Goal: Task Accomplishment & Management: Use online tool/utility

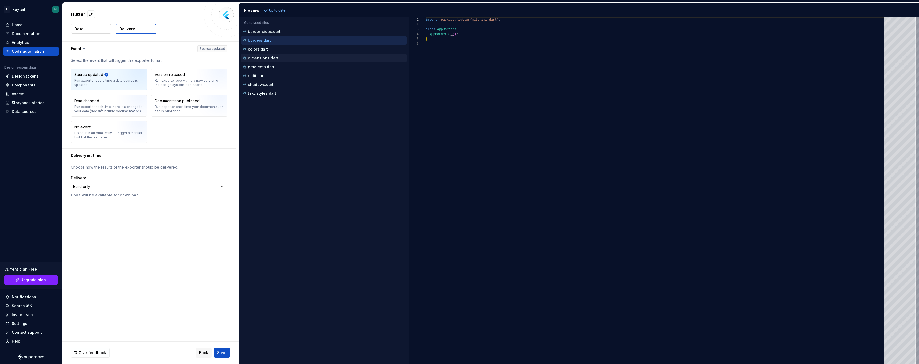
scroll to position [24, 0]
click at [291, 49] on div "colors.dart" at bounding box center [324, 49] width 165 height 5
type textarea "**********"
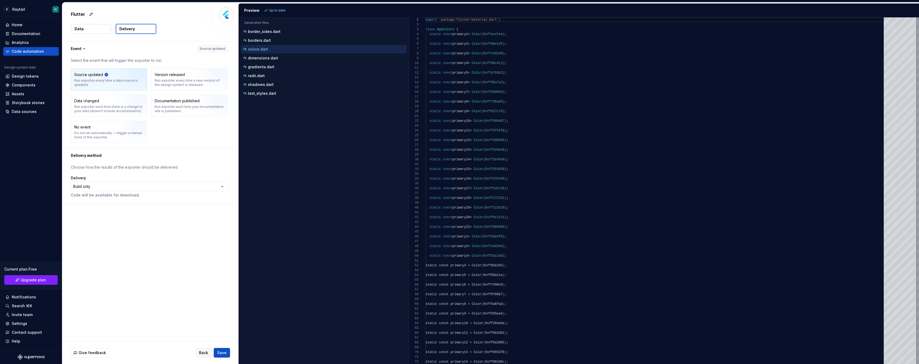
scroll to position [48, 0]
click at [26, 25] on div "Home" at bounding box center [30, 24] width 51 height 5
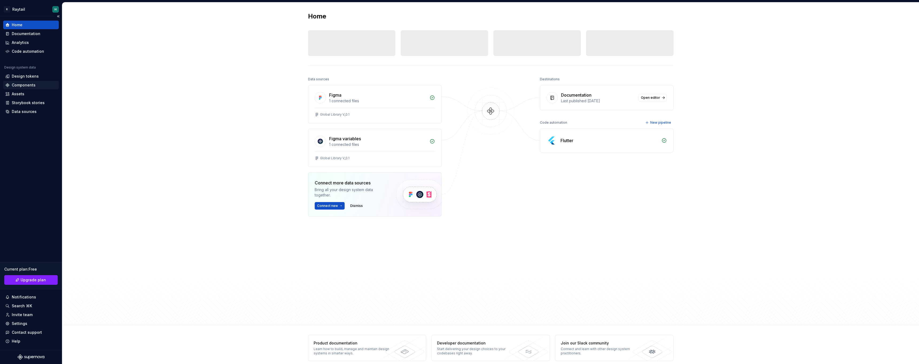
click at [29, 86] on div "Components" at bounding box center [24, 84] width 24 height 5
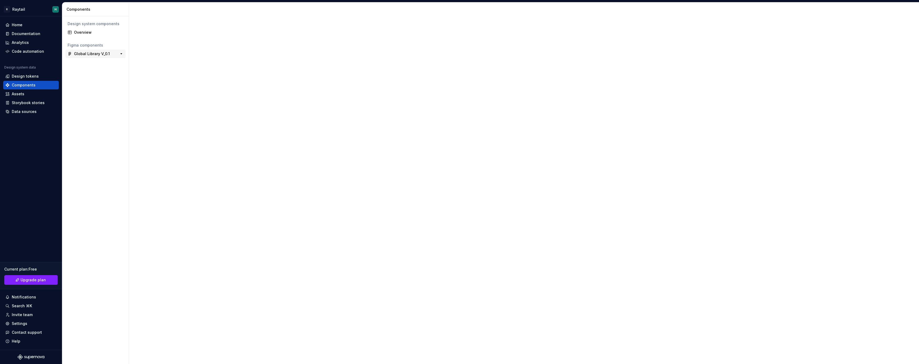
click at [91, 53] on div "Global Library V_0.1" at bounding box center [92, 53] width 36 height 5
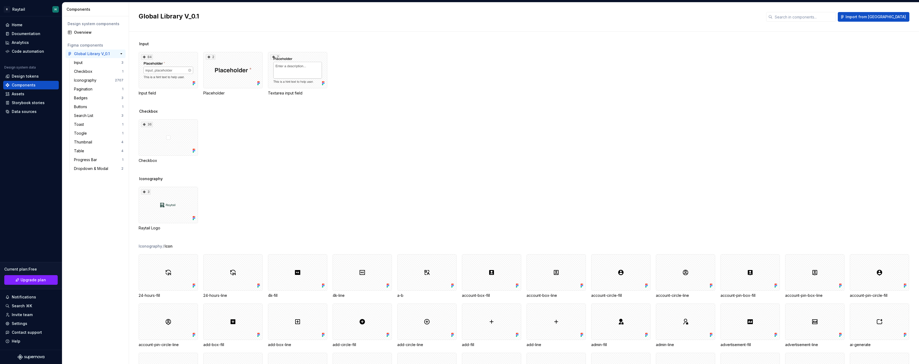
click at [159, 71] on div "84" at bounding box center [168, 70] width 59 height 36
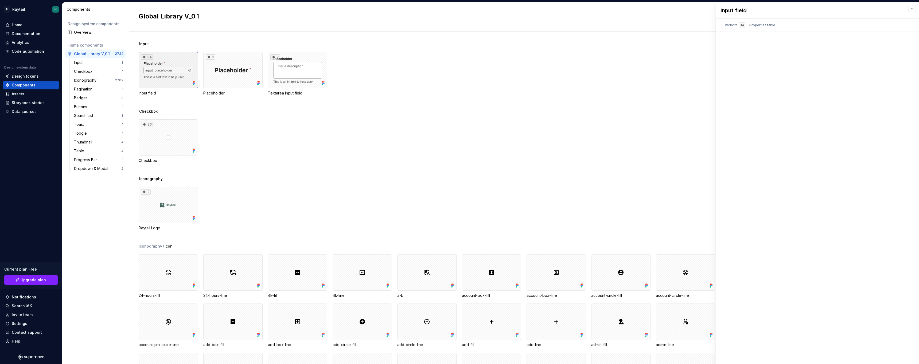
click at [165, 75] on div "84" at bounding box center [168, 70] width 59 height 36
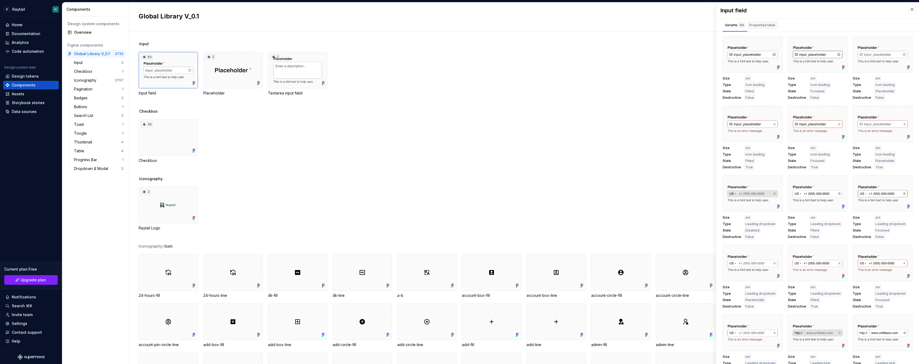
click at [763, 26] on div "Properties table" at bounding box center [763, 24] width 26 height 5
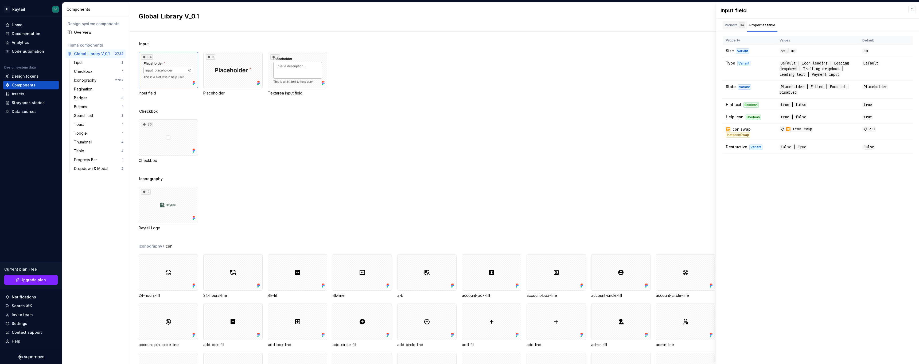
click at [740, 23] on div "84" at bounding box center [742, 24] width 6 height 5
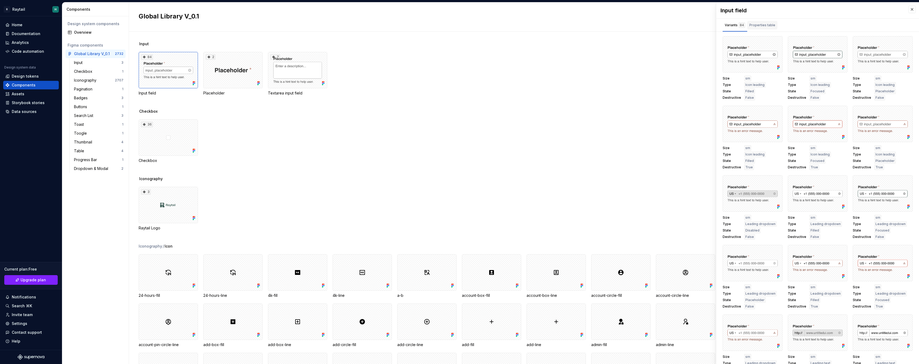
click at [761, 28] on div "Properties table" at bounding box center [763, 25] width 30 height 9
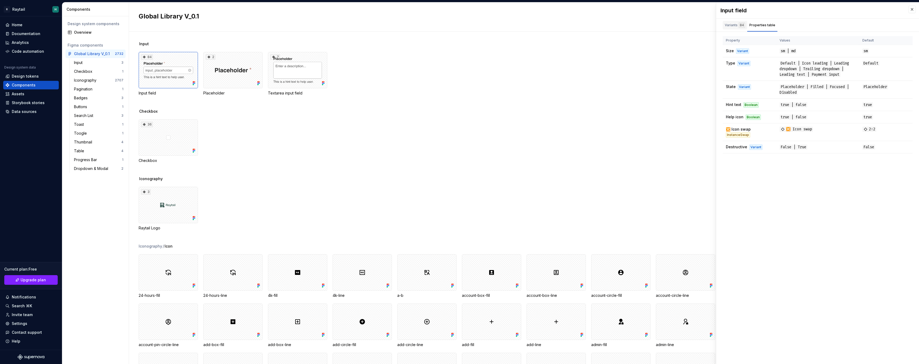
click at [738, 27] on div "Variants 84" at bounding box center [735, 24] width 20 height 5
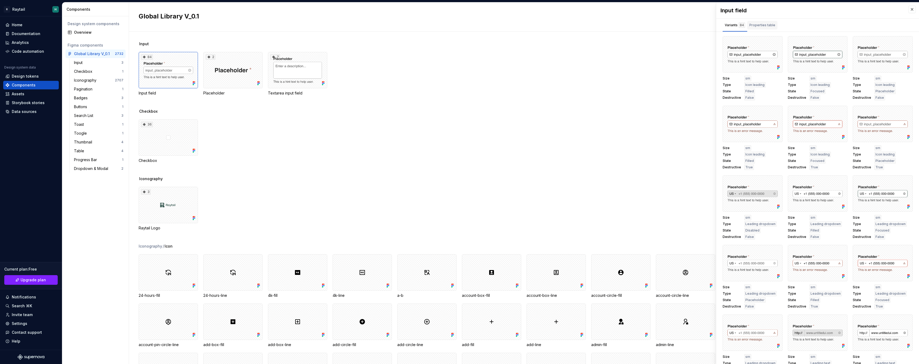
click at [768, 29] on div "Properties table" at bounding box center [763, 25] width 30 height 9
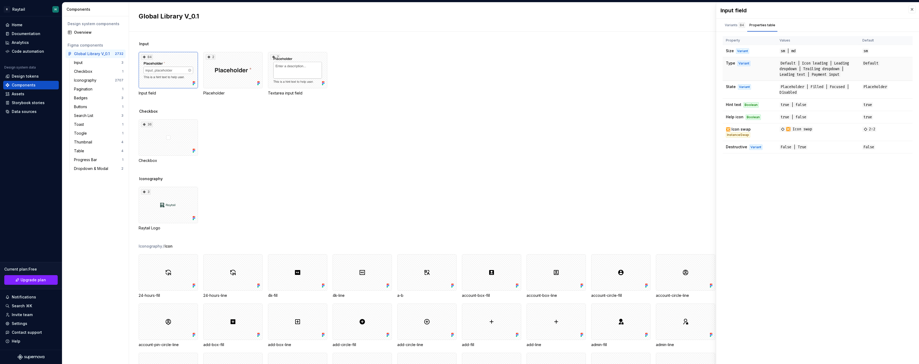
scroll to position [2, 0]
click at [32, 76] on div "Design tokens" at bounding box center [25, 76] width 27 height 5
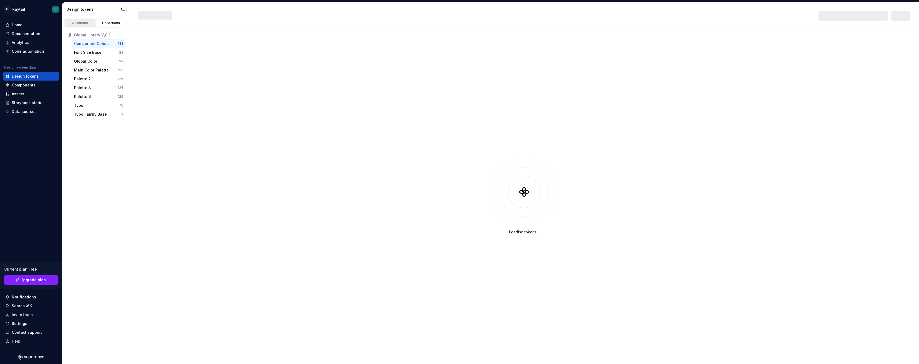
click at [86, 22] on div "All tokens" at bounding box center [80, 23] width 27 height 4
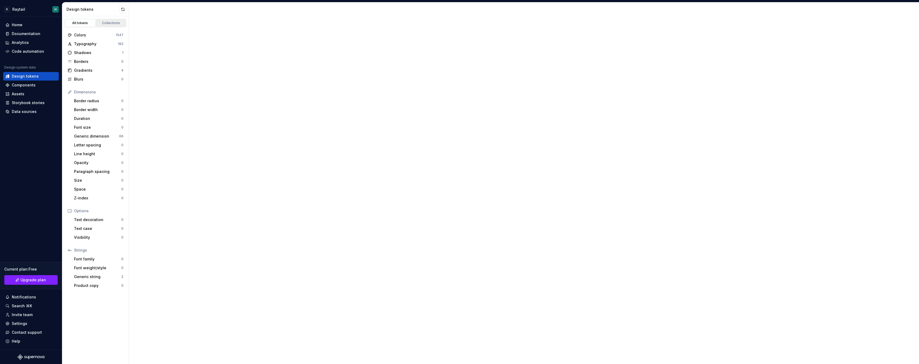
click at [116, 24] on div "Collections" at bounding box center [111, 23] width 27 height 4
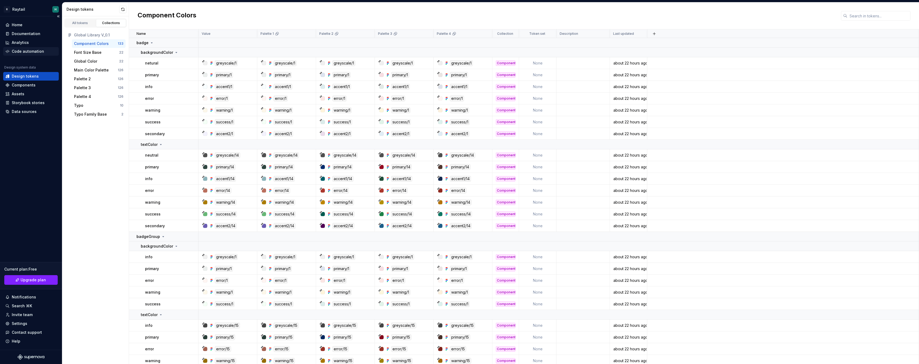
click at [29, 52] on div "Code automation" at bounding box center [28, 51] width 32 height 5
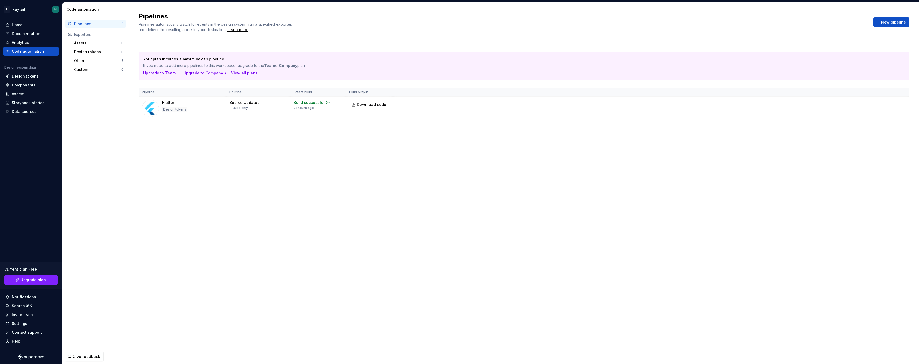
click at [107, 25] on div "Pipelines" at bounding box center [98, 23] width 48 height 5
click at [903, 103] on html "R Raytail H Home Documentation Analytics Code automation Design system data Des…" at bounding box center [459, 182] width 919 height 364
click at [887, 117] on div "Edit pipeline" at bounding box center [895, 114] width 46 height 5
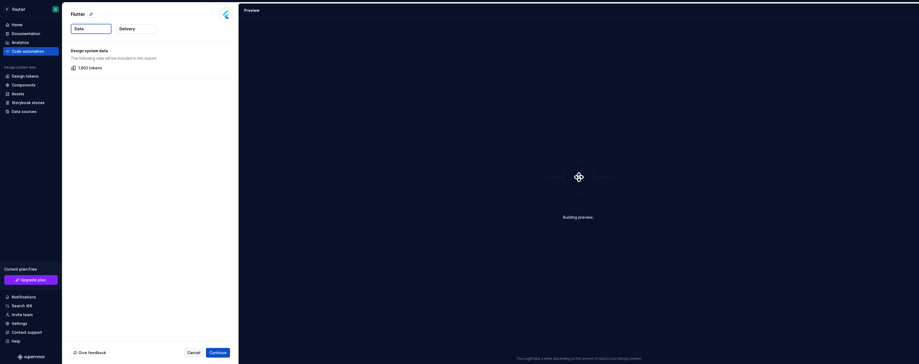
click at [127, 30] on p "Delivery" at bounding box center [127, 28] width 16 height 5
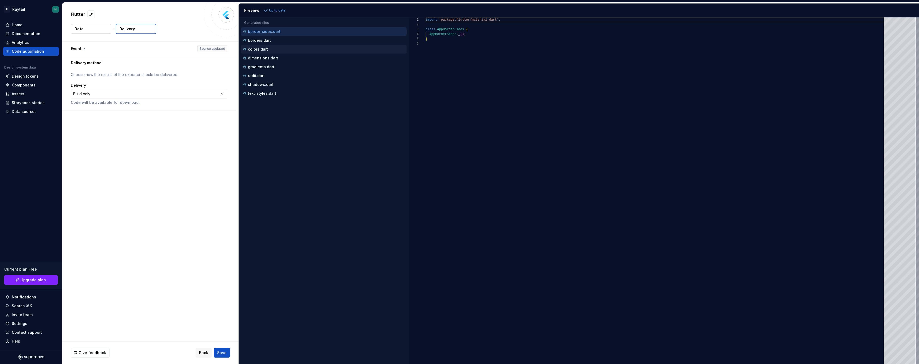
click at [271, 48] on div "colors.dart" at bounding box center [324, 49] width 165 height 5
type textarea "**********"
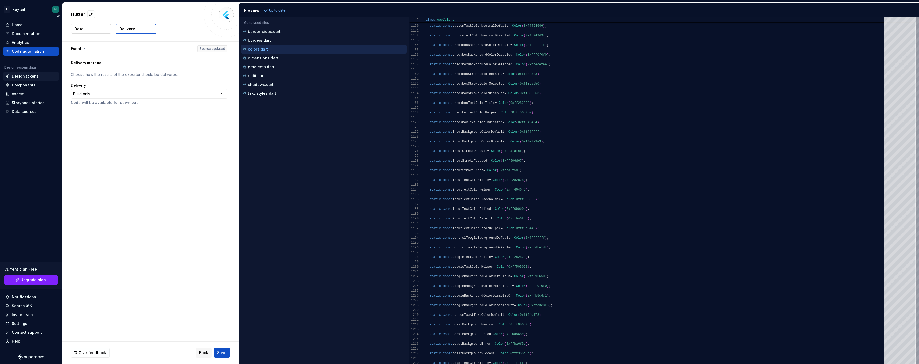
click at [35, 78] on div "Design tokens" at bounding box center [25, 76] width 27 height 5
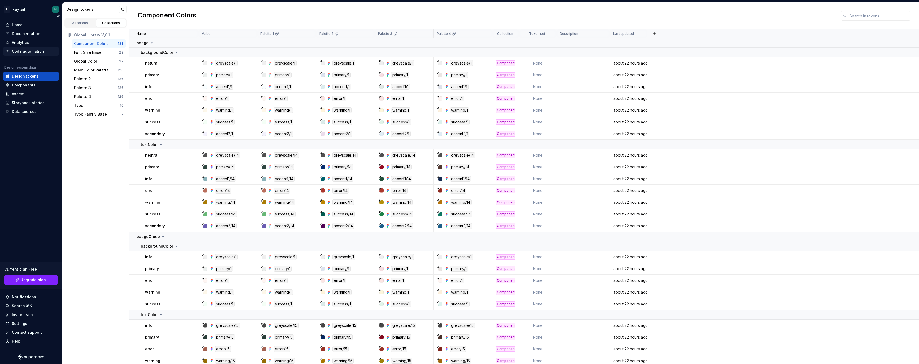
click at [34, 52] on div "Code automation" at bounding box center [28, 51] width 32 height 5
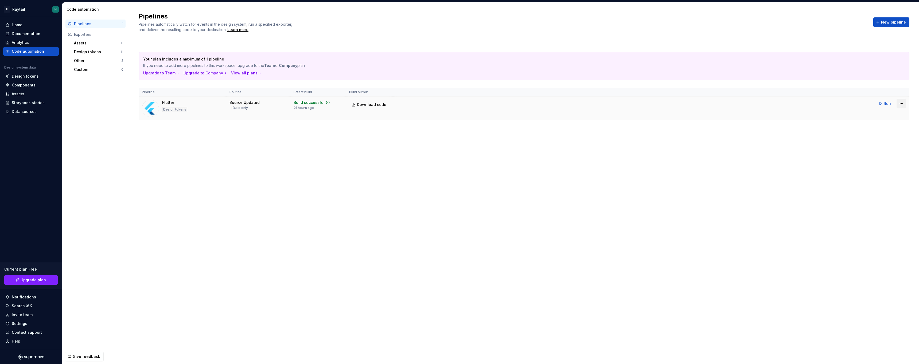
click at [901, 104] on html "R Raytail H Home Documentation Analytics Code automation Design system data Des…" at bounding box center [459, 182] width 919 height 364
click at [881, 115] on div "Edit pipeline" at bounding box center [895, 114] width 46 height 5
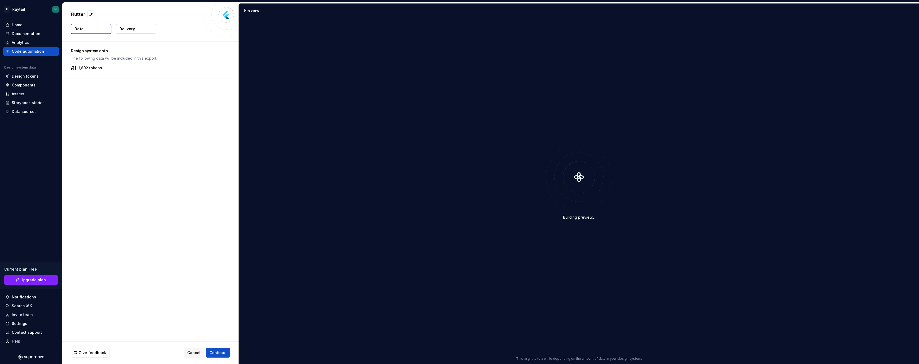
click at [135, 26] on button "Delivery" at bounding box center [136, 29] width 40 height 10
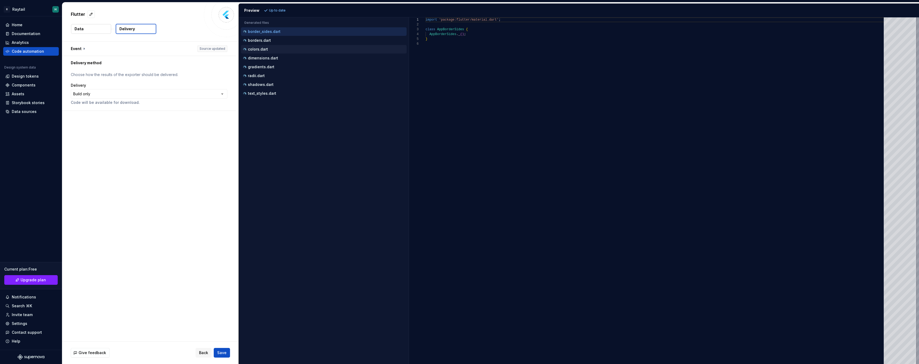
click at [270, 47] on div "colors.dart" at bounding box center [324, 49] width 165 height 5
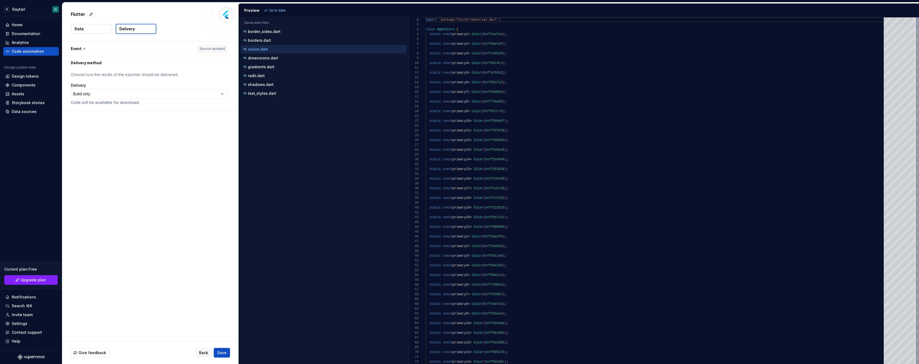
scroll to position [48, 0]
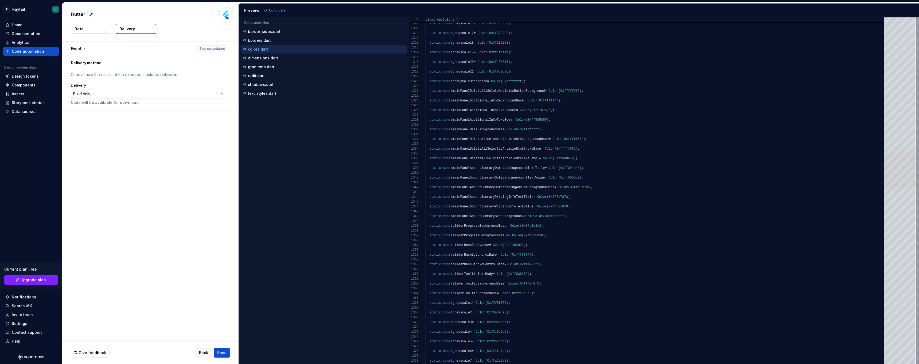
click at [904, 164] on div at bounding box center [900, 169] width 32 height 38
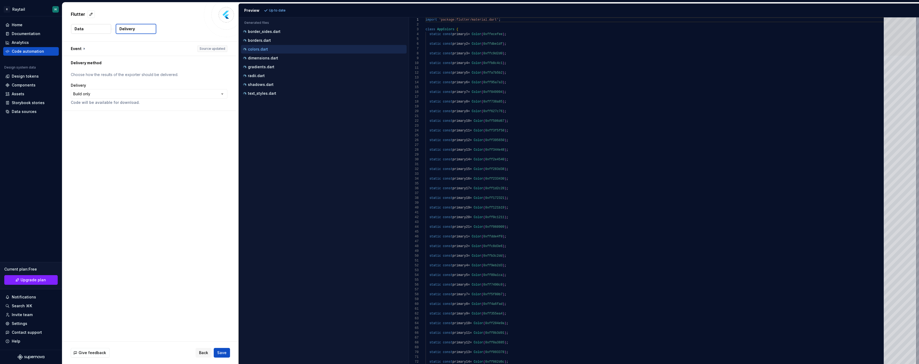
click at [873, 1] on div "**********" at bounding box center [459, 182] width 919 height 364
click at [277, 95] on div "text_styles.dart" at bounding box center [324, 93] width 165 height 5
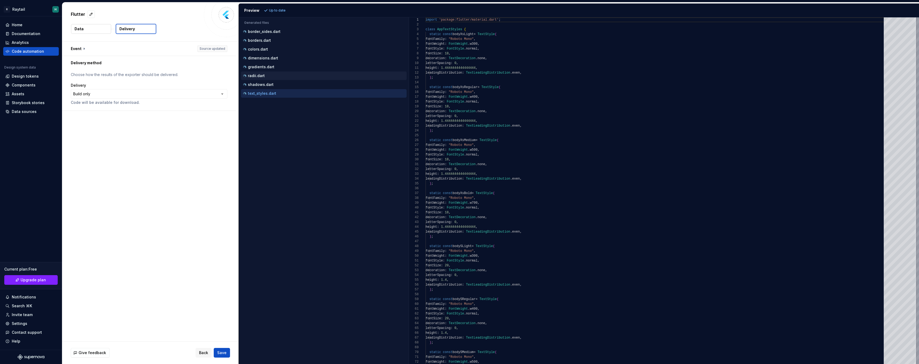
click at [275, 77] on div "radii.dart" at bounding box center [324, 75] width 165 height 5
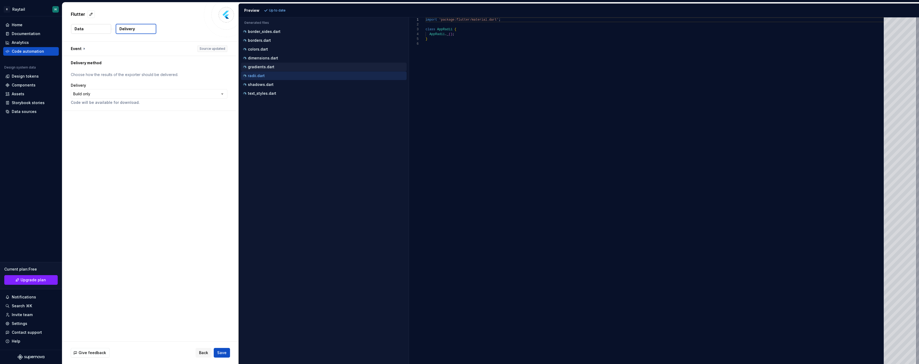
click at [276, 66] on div "gradients.dart" at bounding box center [324, 66] width 165 height 5
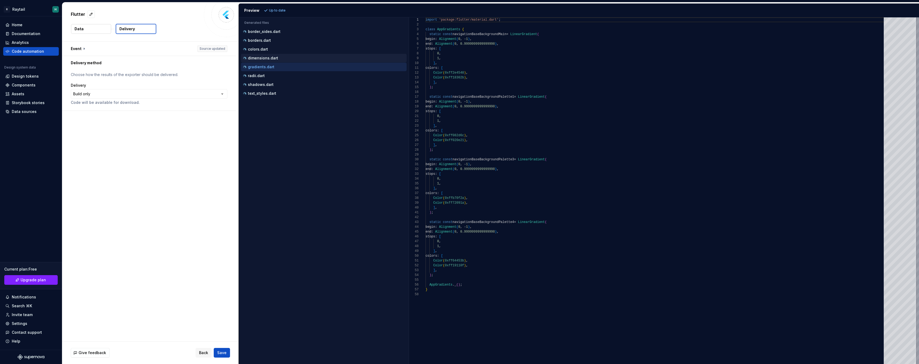
click at [276, 60] on p "dimensions.dart" at bounding box center [263, 58] width 30 height 4
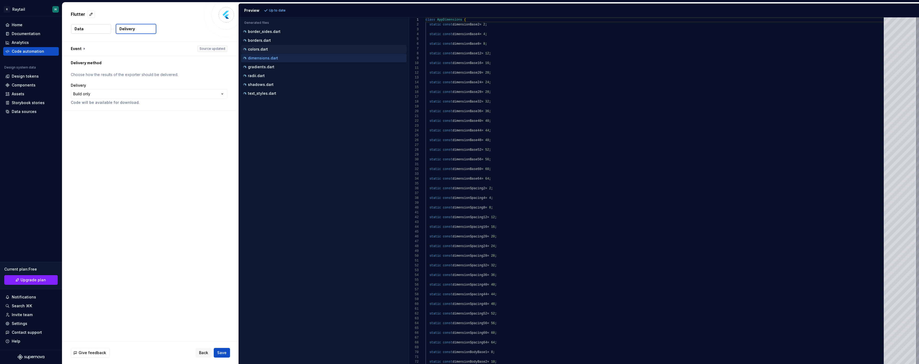
click at [280, 49] on div "colors.dart" at bounding box center [324, 49] width 165 height 5
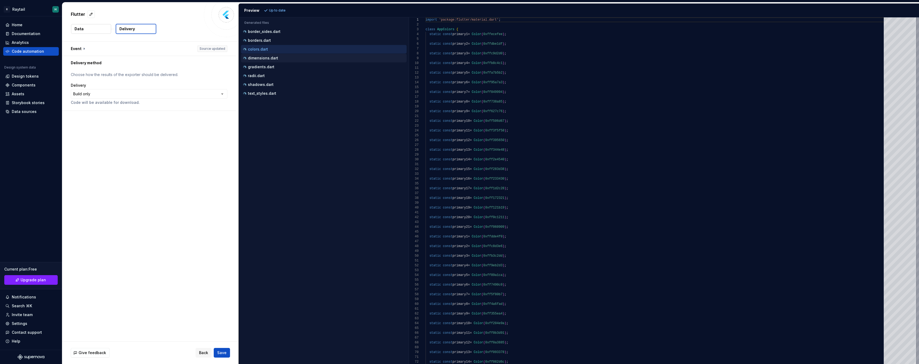
click at [279, 59] on div "dimensions.dart" at bounding box center [324, 57] width 165 height 5
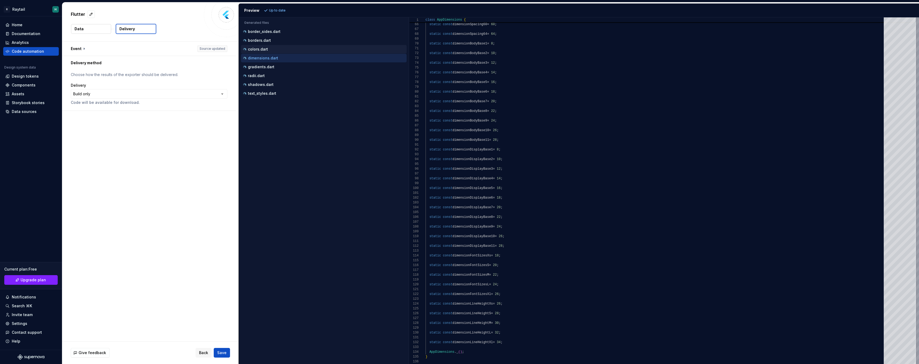
click at [275, 50] on div "colors.dart" at bounding box center [324, 49] width 165 height 5
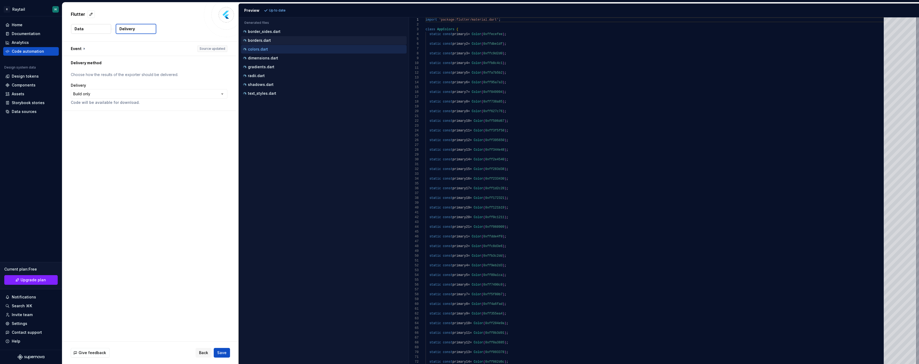
click at [276, 40] on div "borders.dart" at bounding box center [324, 40] width 165 height 5
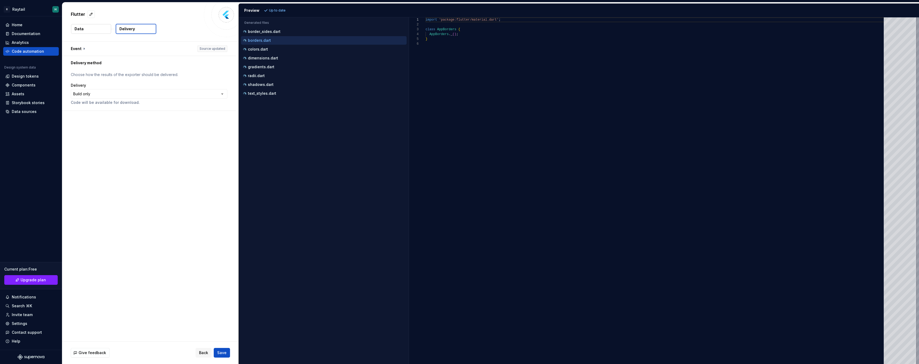
click at [287, 27] on div "Accessibility guide for tree . Navigate the tree with the arrow keys. Common tr…" at bounding box center [323, 62] width 168 height 73
click at [283, 33] on div "border_sides.dart" at bounding box center [324, 31] width 165 height 5
click at [279, 49] on div "colors.dart" at bounding box center [324, 49] width 165 height 5
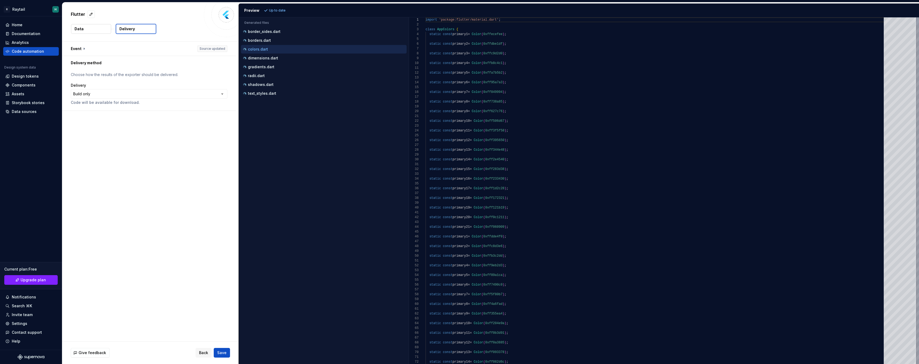
scroll to position [48, 0]
click at [276, 64] on div "gradients.dart" at bounding box center [324, 66] width 165 height 5
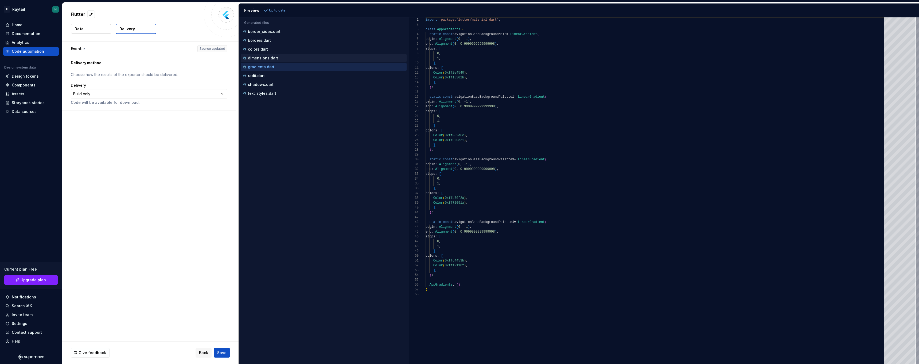
click at [278, 57] on div "dimensions.dart" at bounding box center [324, 57] width 165 height 5
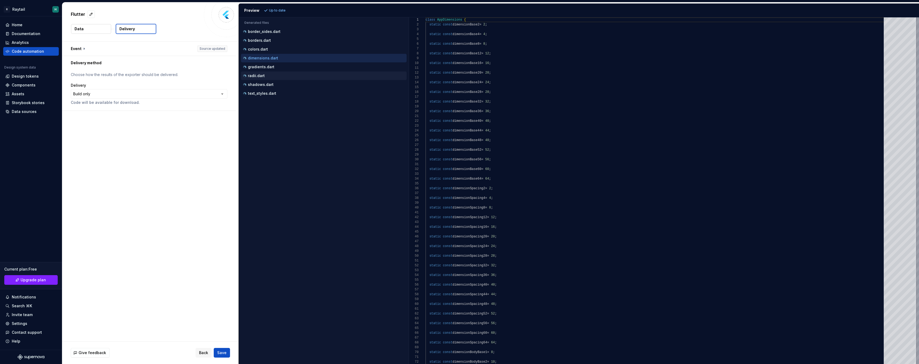
click at [276, 72] on div "radii.dart" at bounding box center [324, 75] width 166 height 9
click at [277, 65] on div "gradients.dart" at bounding box center [324, 66] width 165 height 5
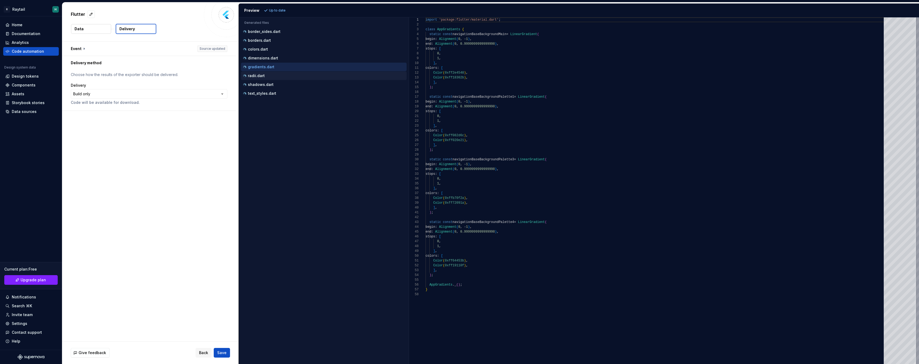
click at [273, 78] on div "radii.dart" at bounding box center [324, 75] width 165 height 5
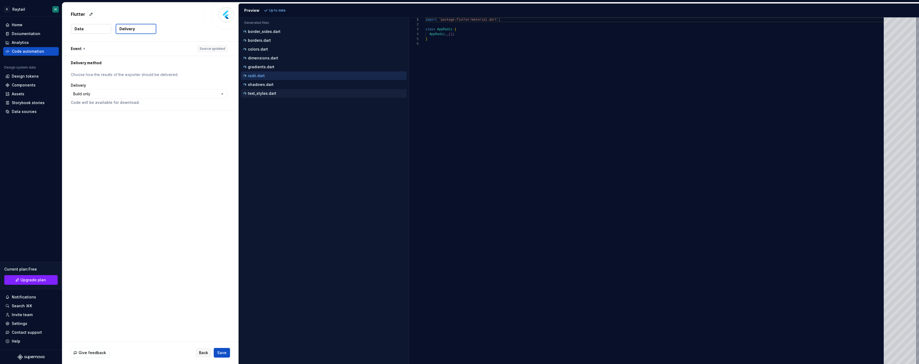
click at [271, 89] on div "text_styles.dart" at bounding box center [324, 93] width 166 height 9
click at [271, 83] on p "shadows.dart" at bounding box center [261, 84] width 26 height 4
type textarea "**********"
click at [29, 76] on div "Design tokens" at bounding box center [25, 76] width 27 height 5
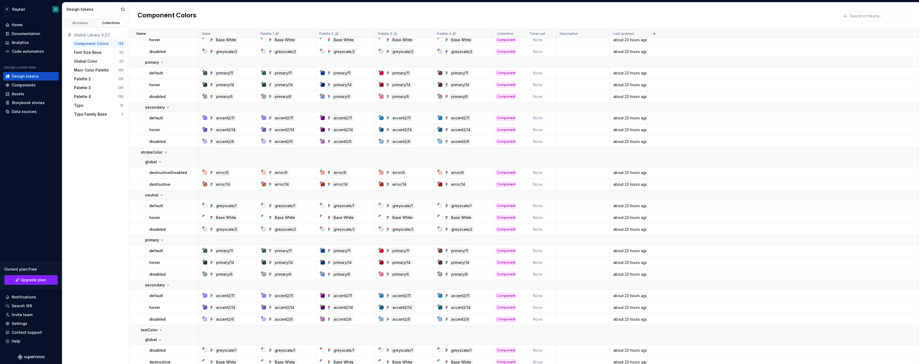
scroll to position [721, 0]
click at [27, 314] on div "Invite team" at bounding box center [22, 314] width 21 height 5
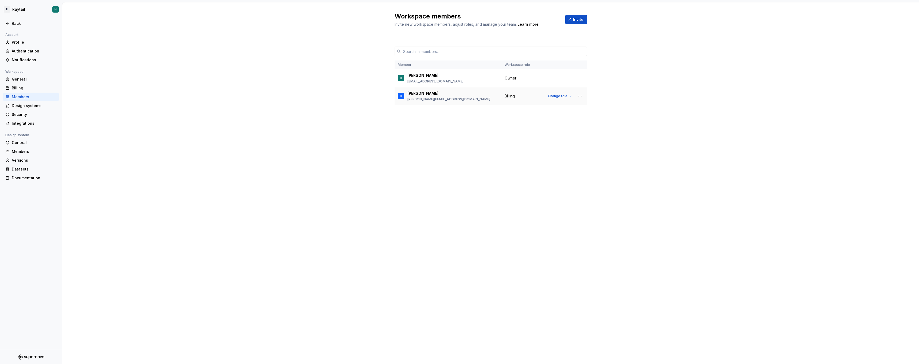
click at [585, 96] on td "Change role" at bounding box center [565, 96] width 45 height 18
click at [582, 96] on button "button" at bounding box center [580, 95] width 7 height 7
click at [567, 106] on div "Remove from workspace" at bounding box center [547, 106] width 46 height 5
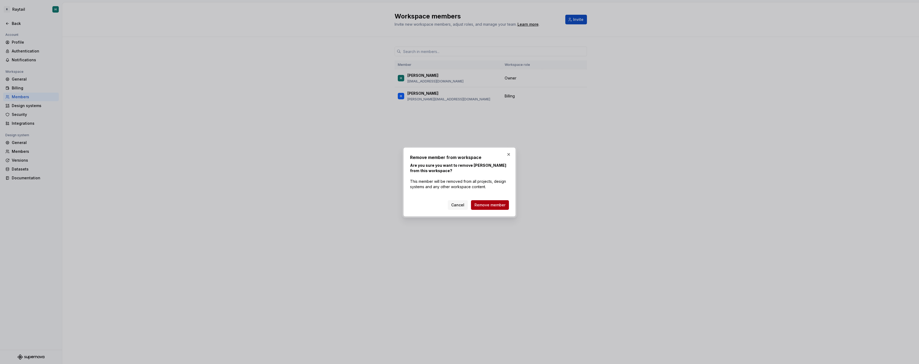
click at [493, 207] on span "Remove member" at bounding box center [490, 204] width 31 height 5
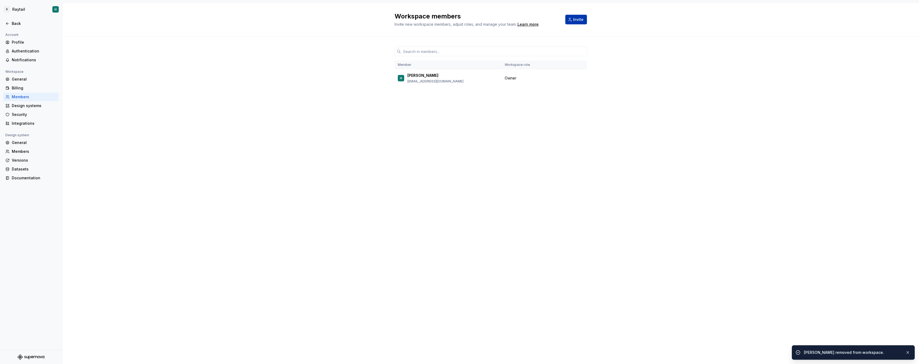
click at [579, 17] on span "Invite" at bounding box center [578, 19] width 10 height 5
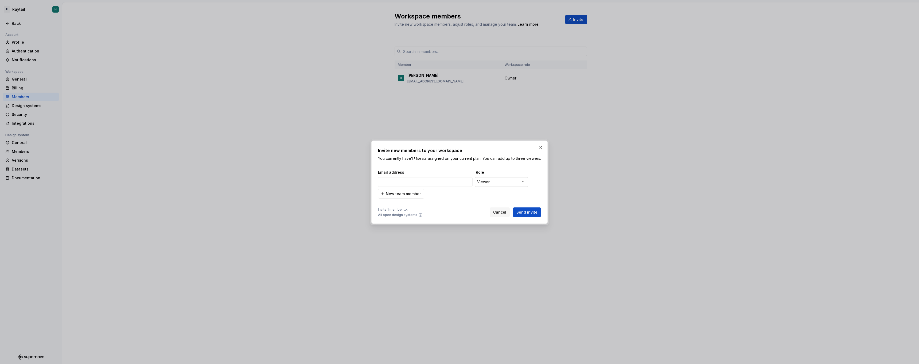
click at [503, 183] on div "**********" at bounding box center [459, 182] width 919 height 364
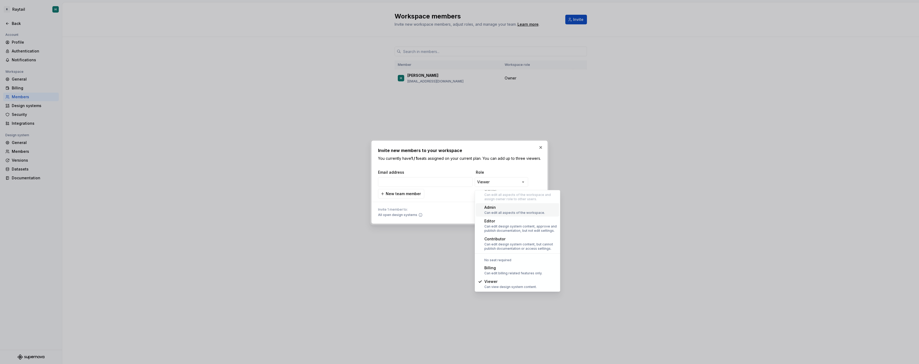
scroll to position [15, 0]
click at [437, 208] on div "**********" at bounding box center [459, 182] width 919 height 364
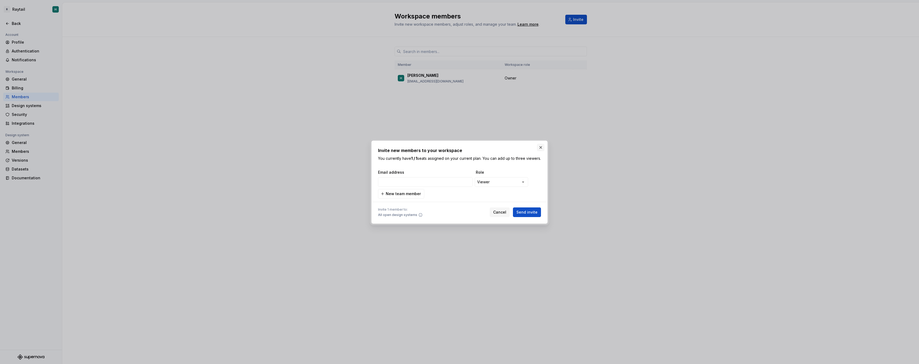
click at [540, 145] on button "button" at bounding box center [540, 147] width 7 height 7
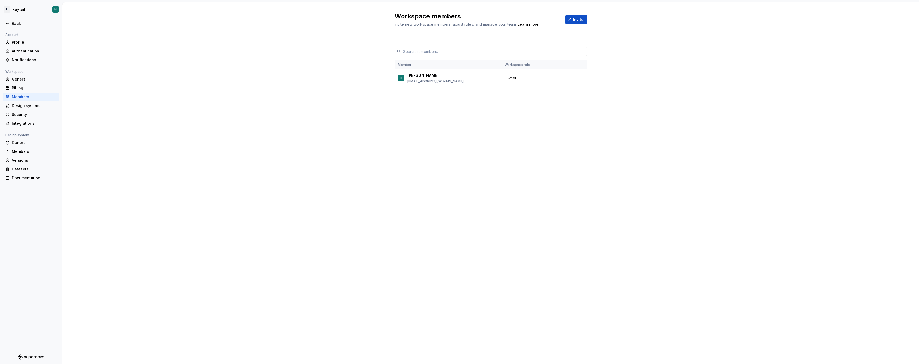
click at [188, 97] on div "Member Workspace role H Harry kaungmyat9702@gmail.com Owner" at bounding box center [490, 72] width 857 height 70
click at [29, 24] on div "Back" at bounding box center [34, 23] width 45 height 5
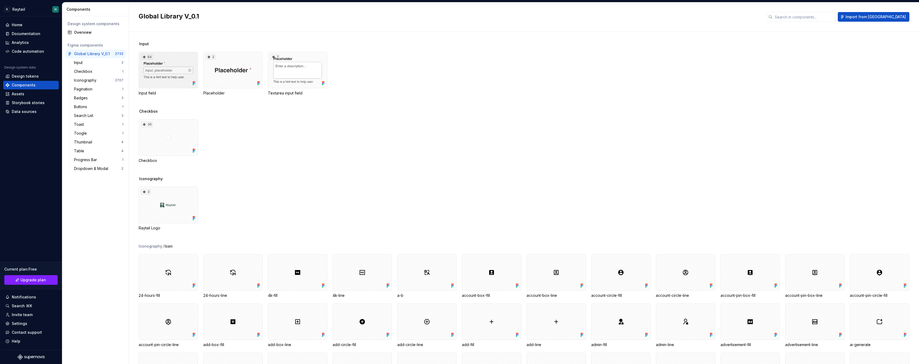
click at [169, 75] on div "84" at bounding box center [168, 70] width 59 height 36
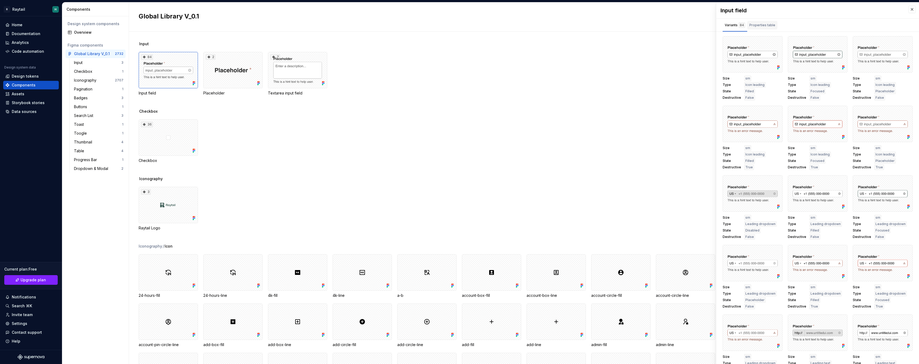
click at [758, 29] on div "Properties table" at bounding box center [763, 25] width 30 height 9
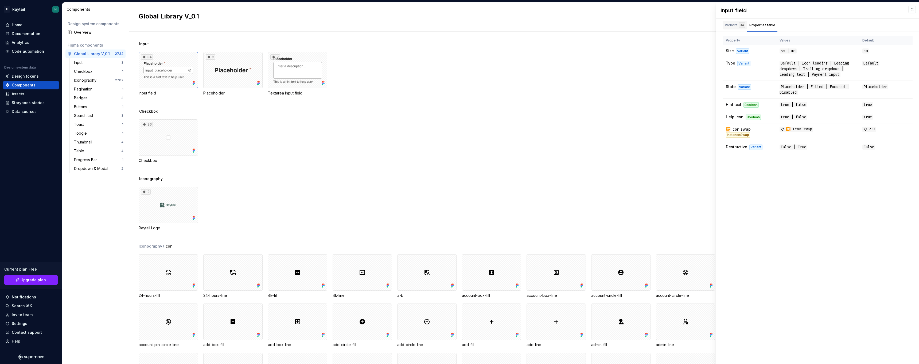
click at [732, 25] on div "Variants 84" at bounding box center [735, 24] width 20 height 5
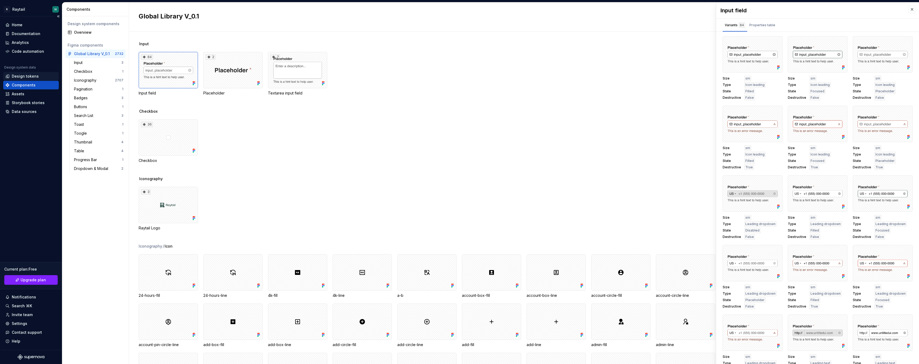
click at [32, 75] on div "Design tokens" at bounding box center [25, 76] width 27 height 5
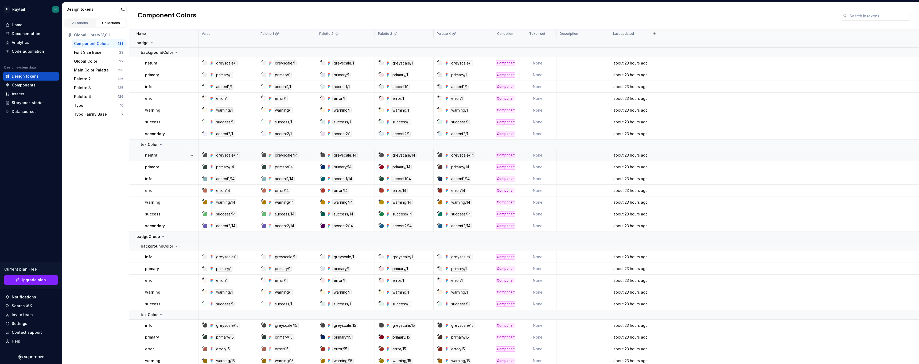
scroll to position [1, 0]
click at [504, 61] on div "Component Colors" at bounding box center [506, 62] width 20 height 5
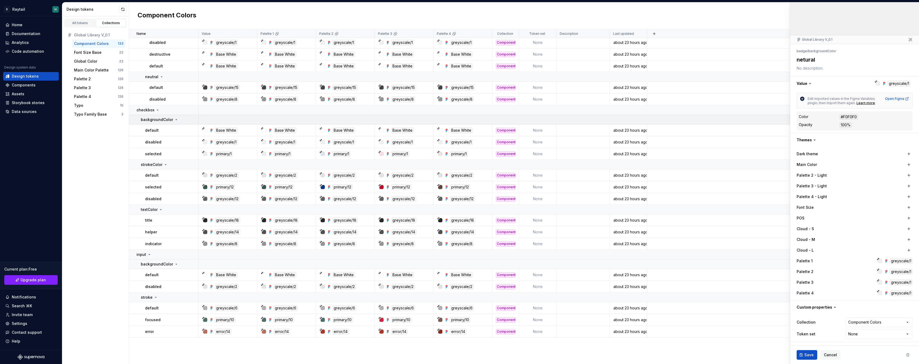
scroll to position [1028, 0]
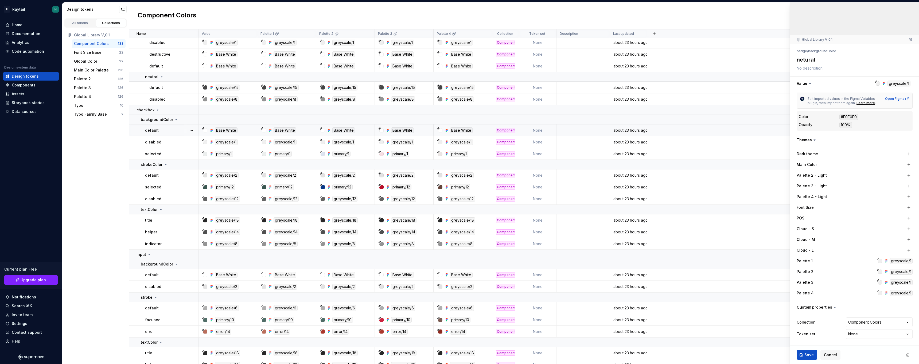
click at [153, 129] on p "default" at bounding box center [152, 129] width 14 height 5
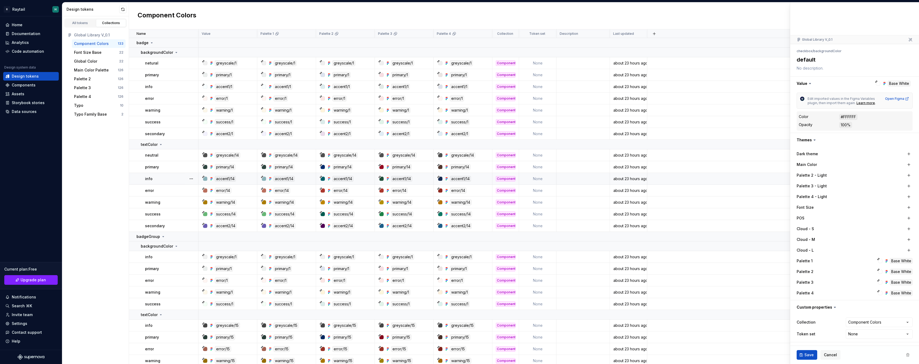
type textarea "*"
click at [30, 103] on div "Storybook stories" at bounding box center [28, 102] width 33 height 5
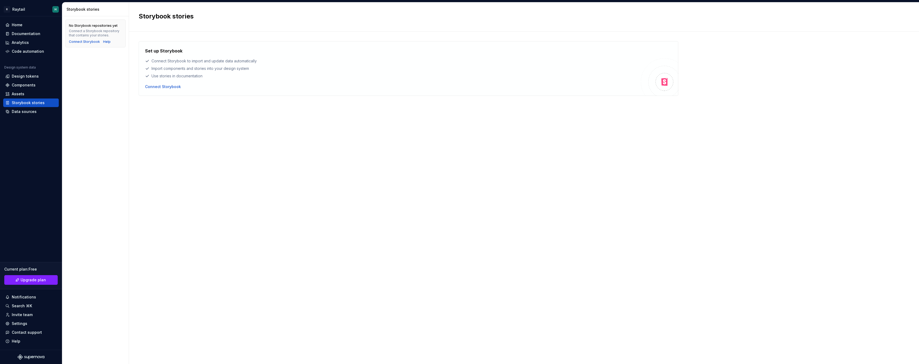
click at [29, 51] on div "Code automation" at bounding box center [28, 51] width 32 height 5
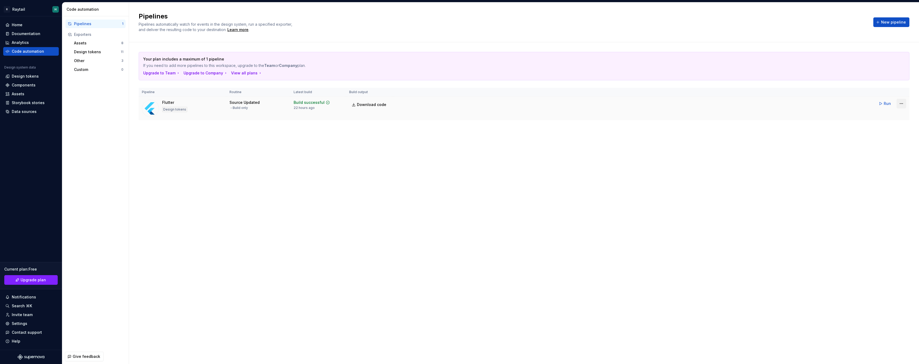
click at [901, 105] on html "R Raytail H Home Documentation Analytics Code automation Design system data Des…" at bounding box center [459, 182] width 919 height 364
click at [887, 117] on div "Edit pipeline" at bounding box center [895, 114] width 46 height 5
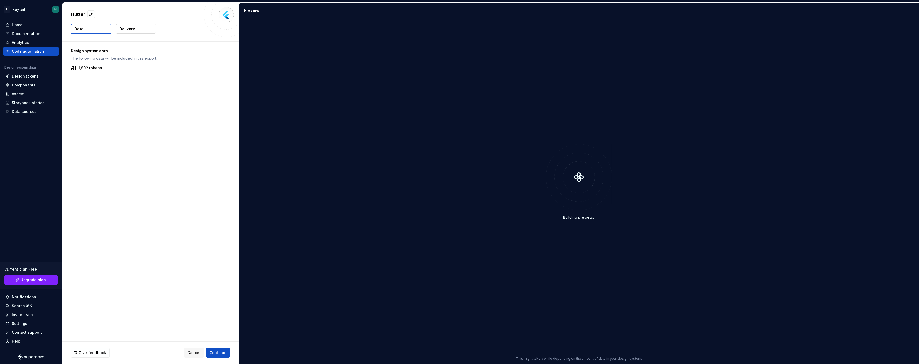
click at [131, 32] on button "Delivery" at bounding box center [136, 29] width 40 height 10
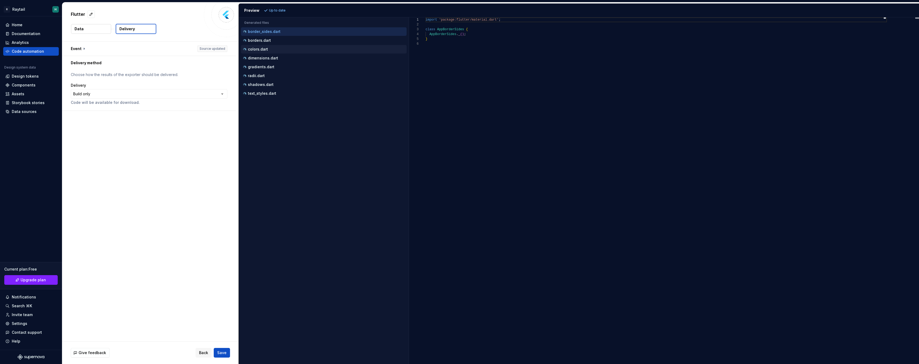
click at [274, 48] on div "colors.dart" at bounding box center [324, 49] width 165 height 5
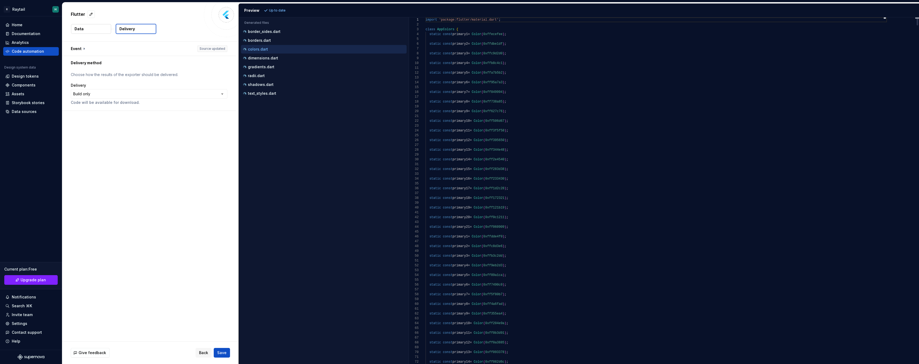
scroll to position [48, 0]
click at [497, 35] on span "0xffecefee" at bounding box center [493, 34] width 19 height 4
click at [461, 34] on span "primary1" at bounding box center [461, 34] width 16 height 4
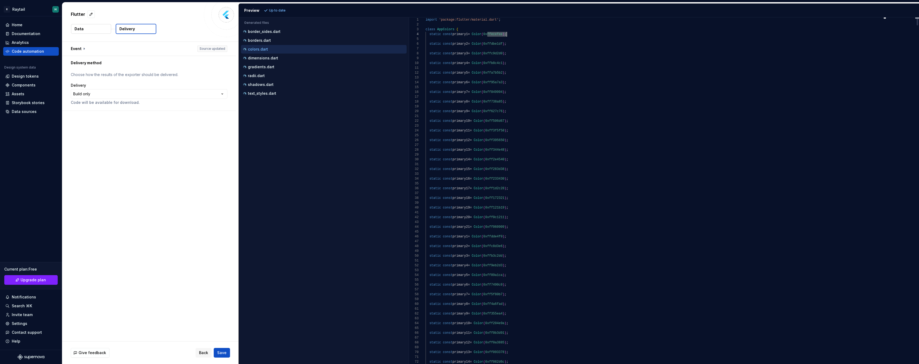
click at [461, 34] on span "primary1" at bounding box center [461, 34] width 16 height 4
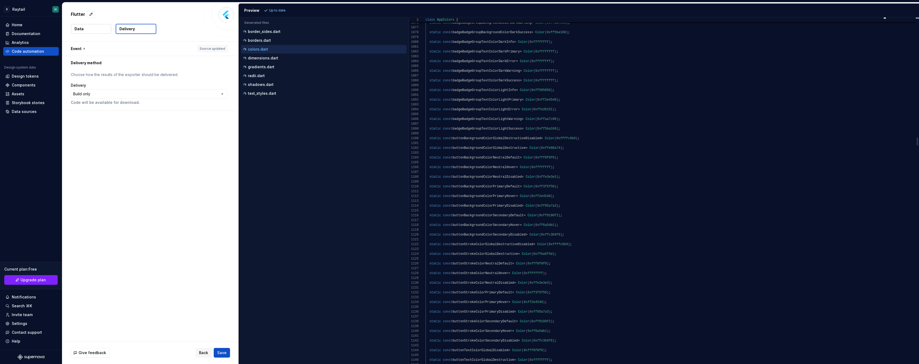
type textarea "**********"
click at [481, 202] on div at bounding box center [657, 200] width 462 height 5
click at [483, 205] on span "buttonBackgroundColorPrimaryDisabled" at bounding box center [487, 206] width 69 height 4
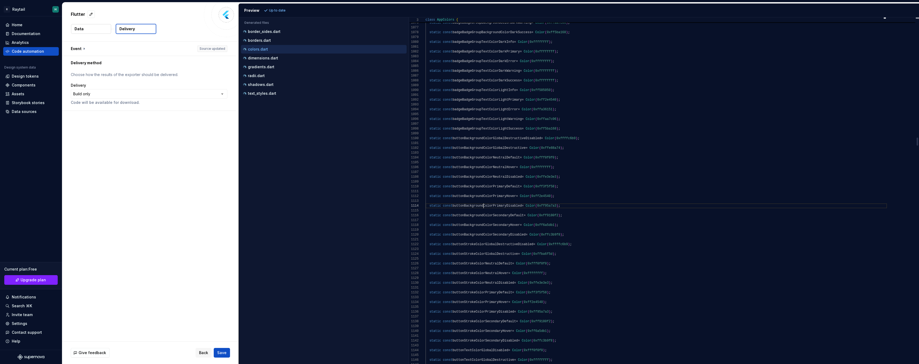
click at [483, 205] on span "buttonBackgroundColorPrimaryDisabled" at bounding box center [487, 206] width 69 height 4
click at [552, 205] on span "0xff95a7a3" at bounding box center [546, 206] width 19 height 4
click at [139, 45] on button "button" at bounding box center [149, 49] width 174 height 14
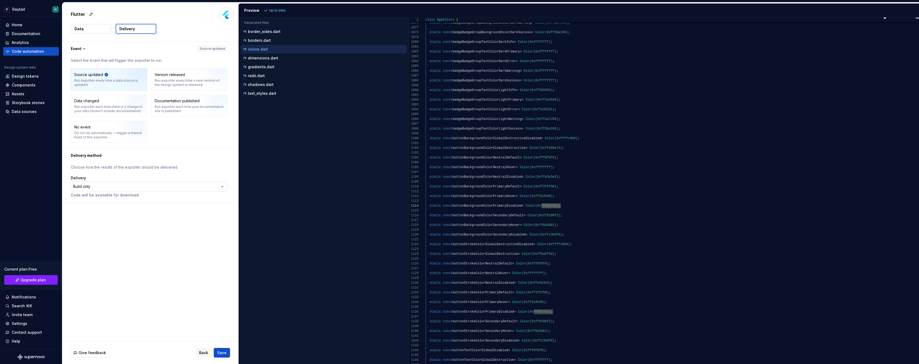
click at [107, 187] on html "**********" at bounding box center [459, 182] width 919 height 364
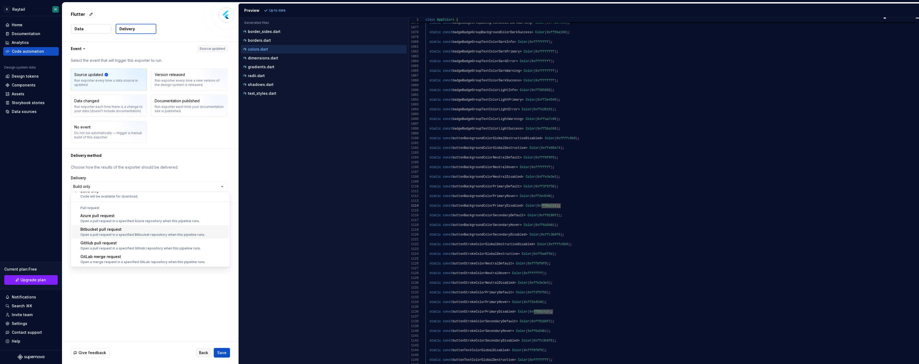
scroll to position [15, 0]
click at [29, 103] on html "**********" at bounding box center [459, 182] width 919 height 364
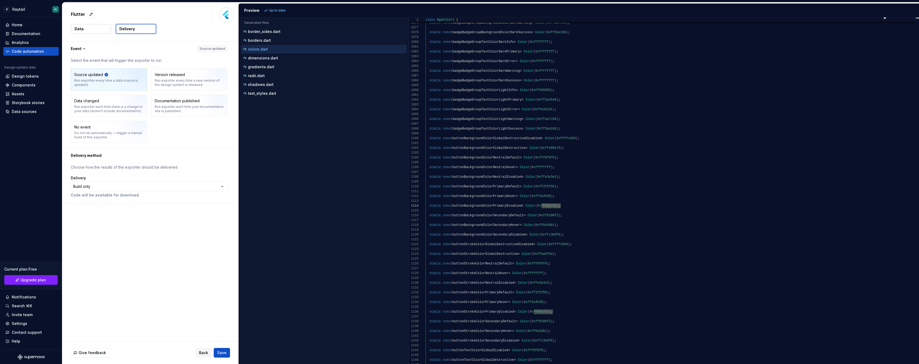
click at [29, 103] on div "Storybook stories" at bounding box center [28, 102] width 33 height 5
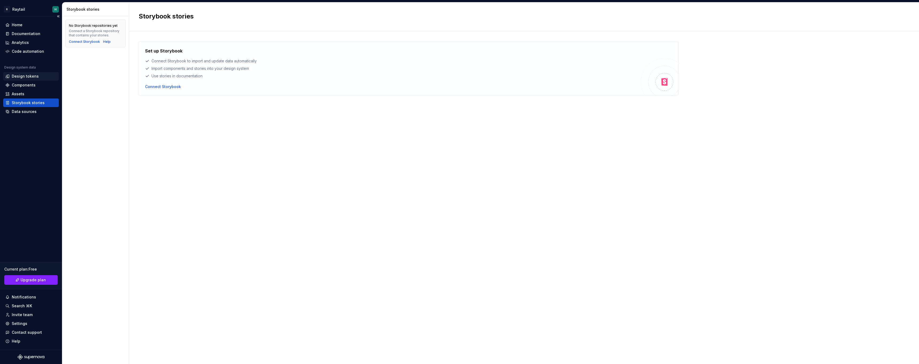
click at [26, 76] on div "Design tokens" at bounding box center [25, 76] width 27 height 5
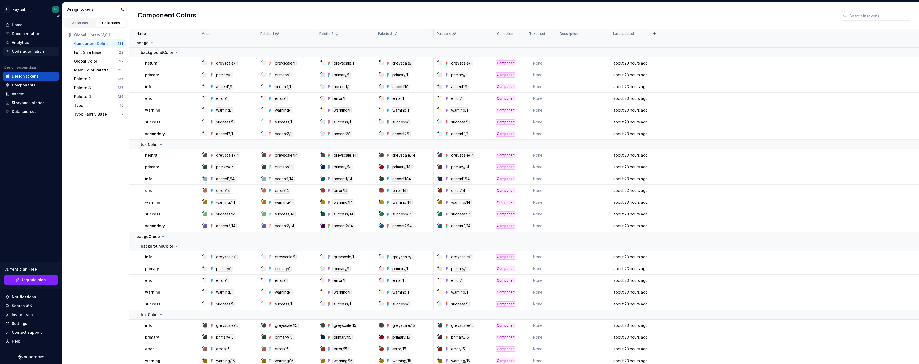
click at [32, 52] on div "Code automation" at bounding box center [28, 51] width 32 height 5
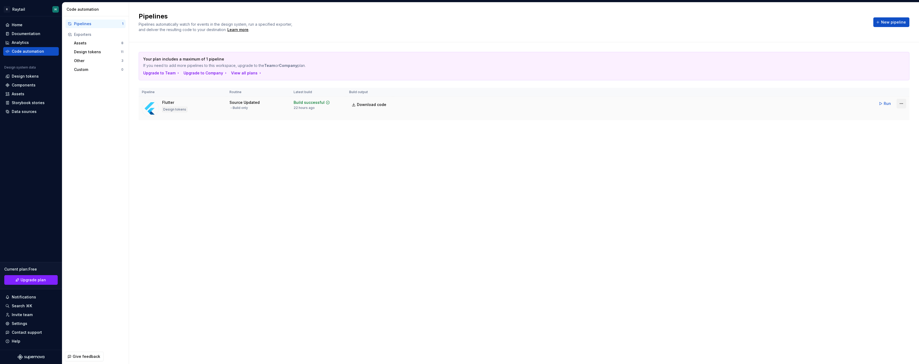
click at [903, 103] on html "R Raytail H Home Documentation Analytics Code automation Design system data Des…" at bounding box center [459, 182] width 919 height 364
click at [888, 114] on div "Edit pipeline" at bounding box center [895, 114] width 46 height 5
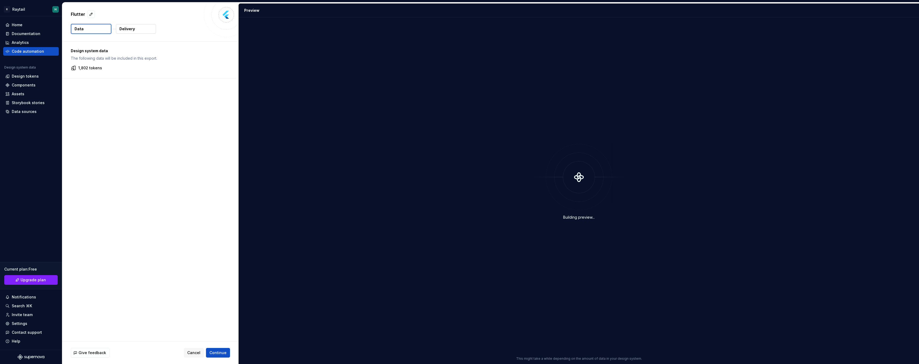
click at [140, 32] on button "Delivery" at bounding box center [136, 29] width 40 height 10
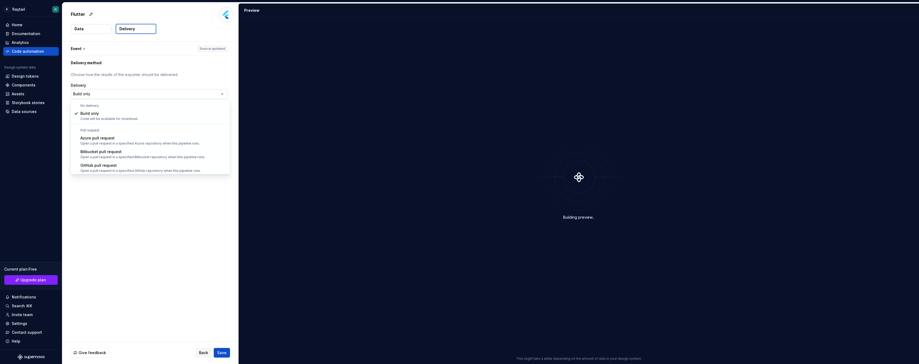
click at [105, 91] on html "**********" at bounding box center [459, 182] width 919 height 364
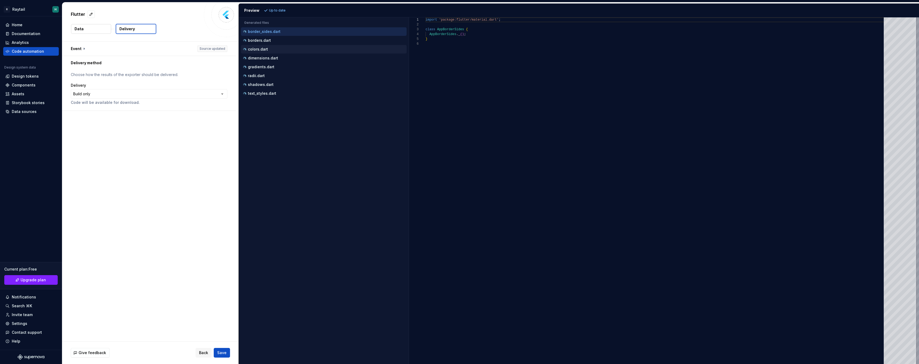
click at [273, 51] on div "colors.dart" at bounding box center [324, 49] width 165 height 5
type textarea "**********"
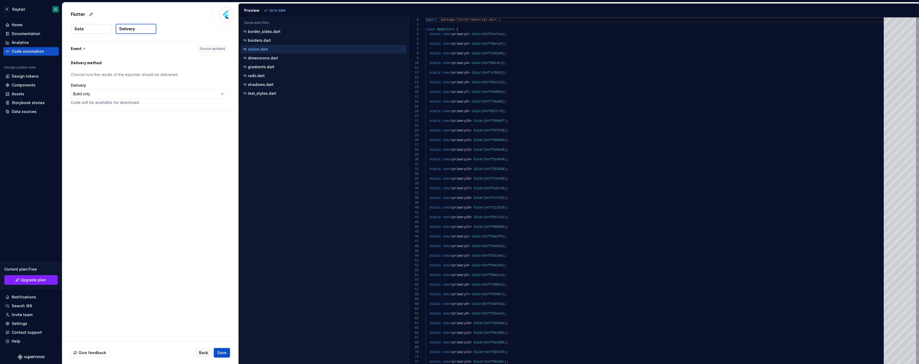
scroll to position [48, 0]
click at [158, 229] on div "**********" at bounding box center [150, 191] width 176 height 299
click at [199, 94] on html "**********" at bounding box center [459, 182] width 919 height 364
click at [30, 103] on div "Storybook stories" at bounding box center [28, 102] width 33 height 5
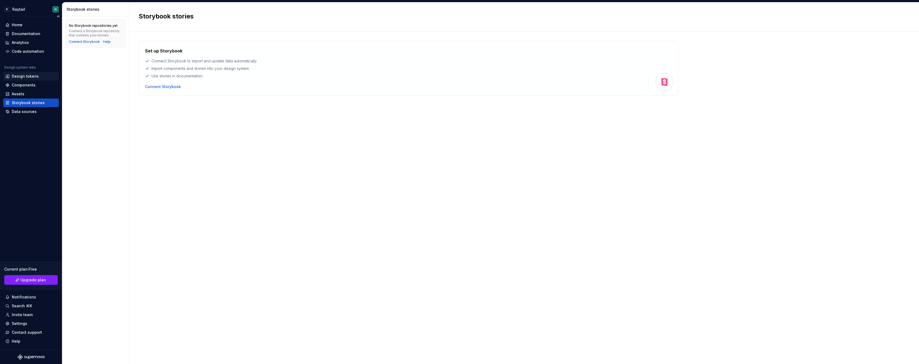
click at [30, 78] on div "Design tokens" at bounding box center [25, 76] width 27 height 5
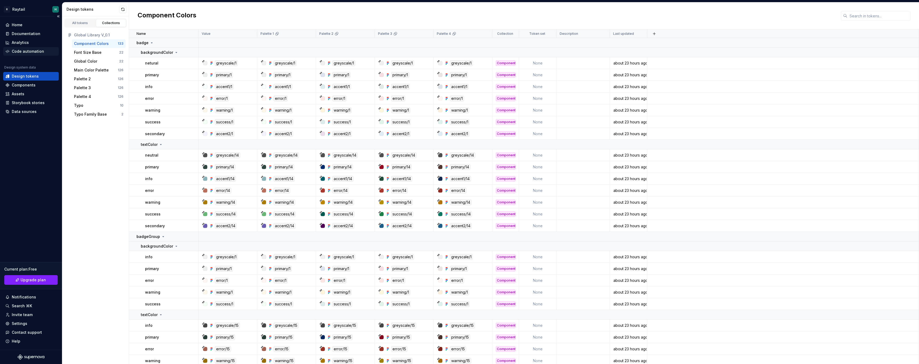
click at [29, 52] on div "Code automation" at bounding box center [28, 51] width 32 height 5
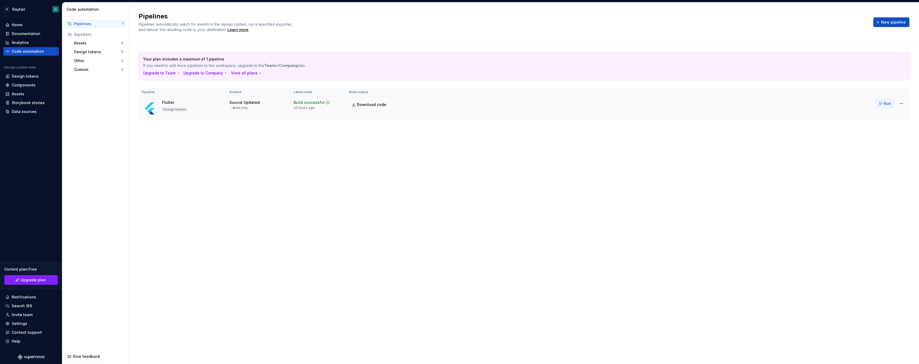
click at [885, 103] on span "Run" at bounding box center [887, 103] width 7 height 5
click at [374, 102] on span "Download code" at bounding box center [371, 104] width 29 height 5
click at [33, 281] on span "Upgrade plan" at bounding box center [33, 279] width 25 height 5
